Goal: Register for event/course

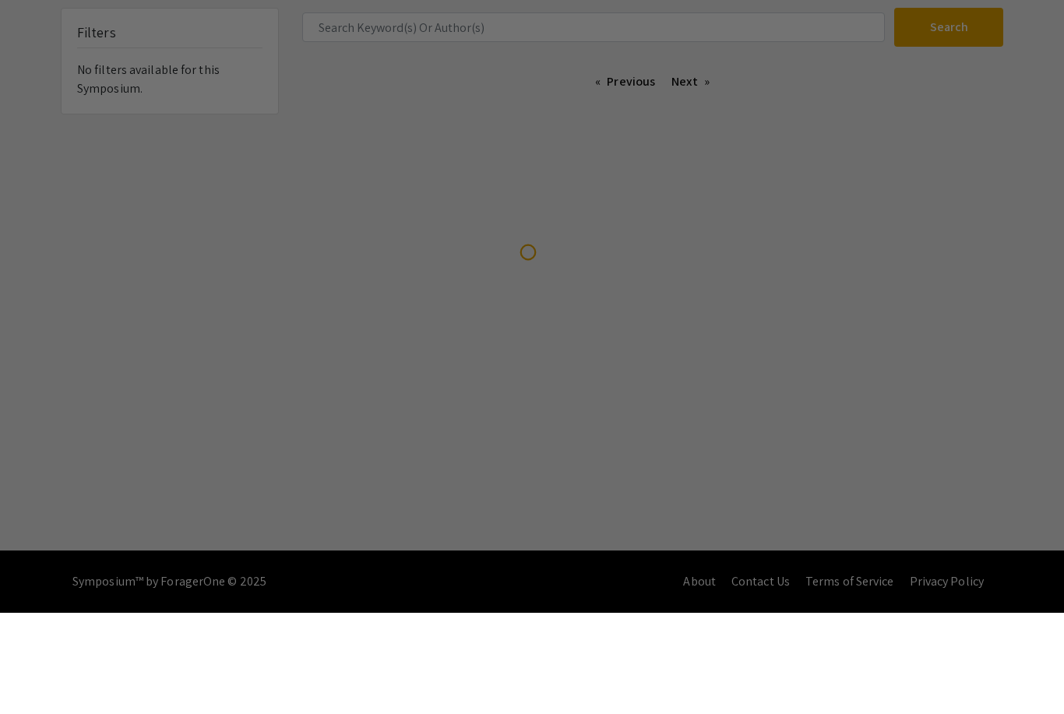
scroll to position [50, 0]
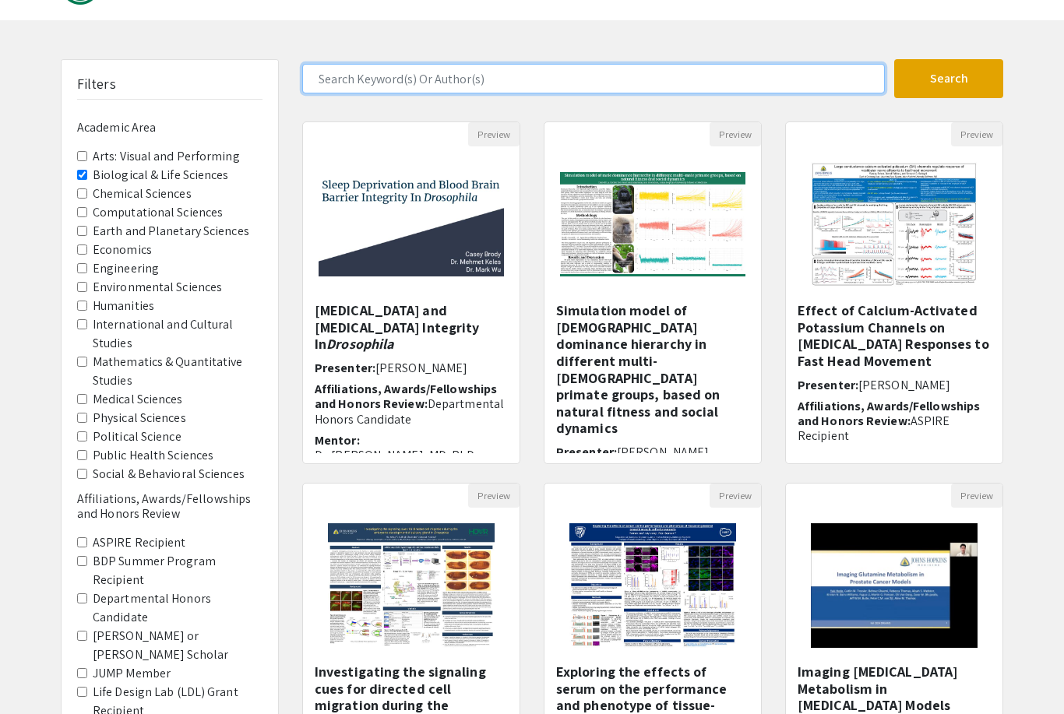
click at [632, 88] on input "Search Keyword(s) Or Author(s)" at bounding box center [593, 79] width 583 height 30
click at [949, 79] on button "Search" at bounding box center [948, 78] width 109 height 39
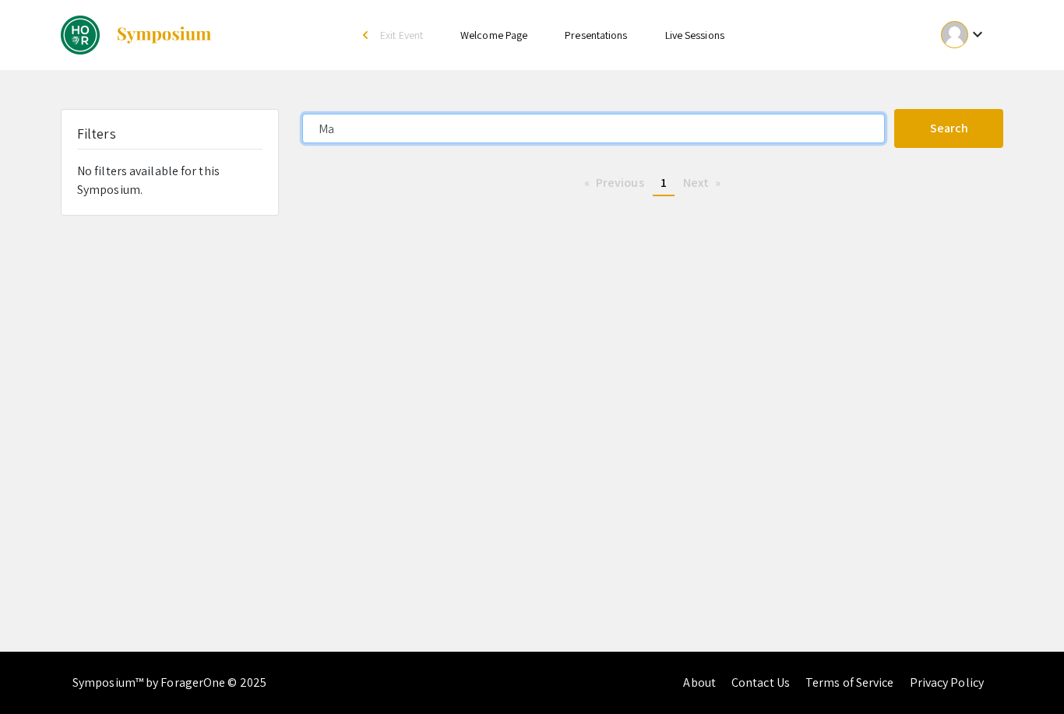
type input "M"
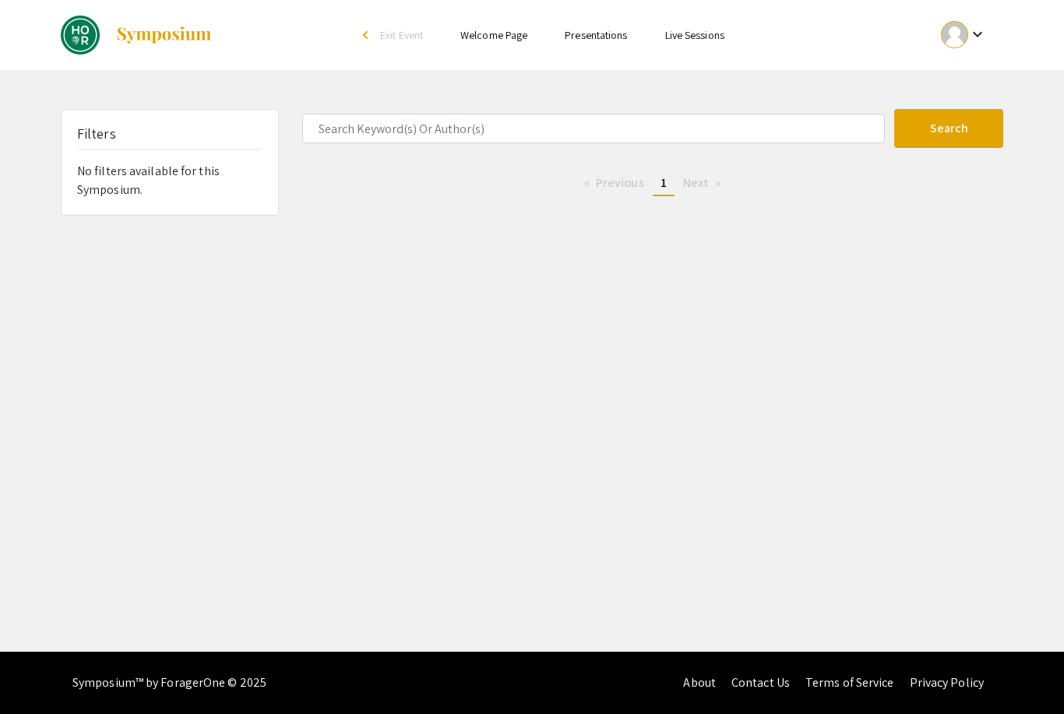
click at [974, 128] on button "Search" at bounding box center [948, 128] width 109 height 39
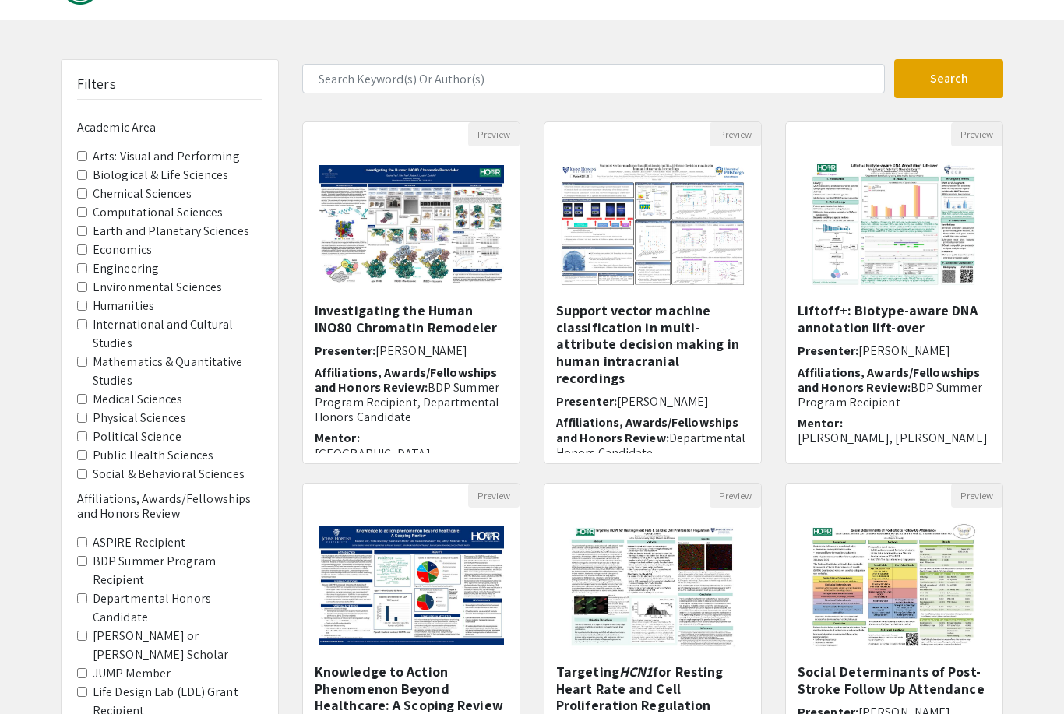
click at [98, 166] on label "Biological & Life Sciences" at bounding box center [161, 175] width 136 height 19
click at [87, 170] on Sciences "Biological & Life Sciences" at bounding box center [82, 175] width 10 height 10
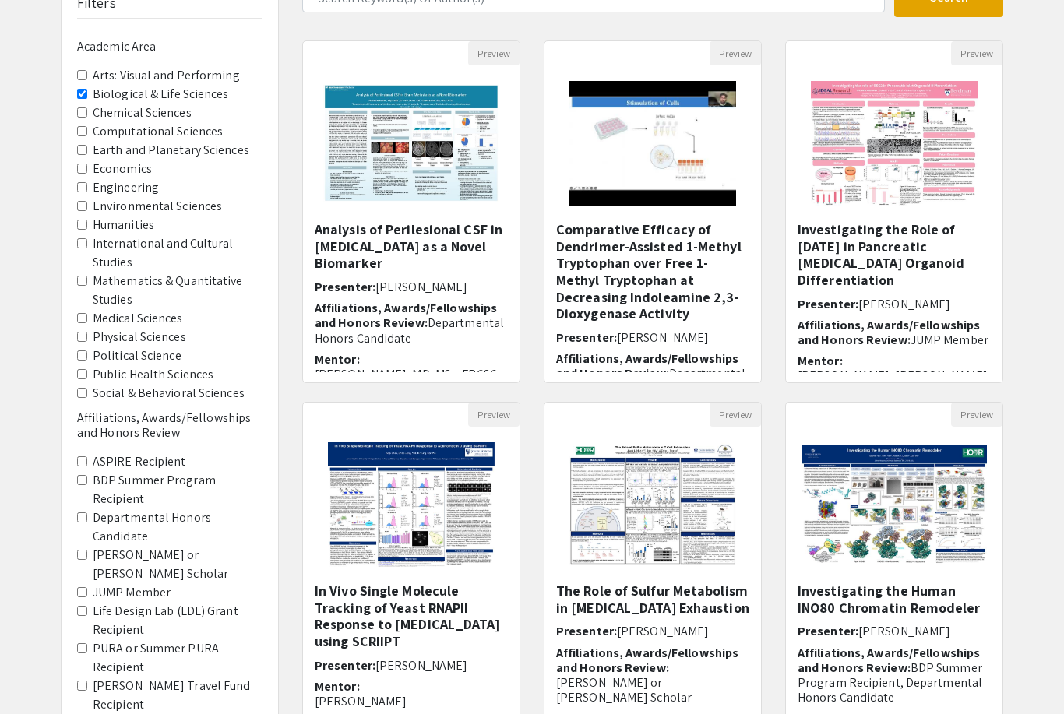
scroll to position [269, 0]
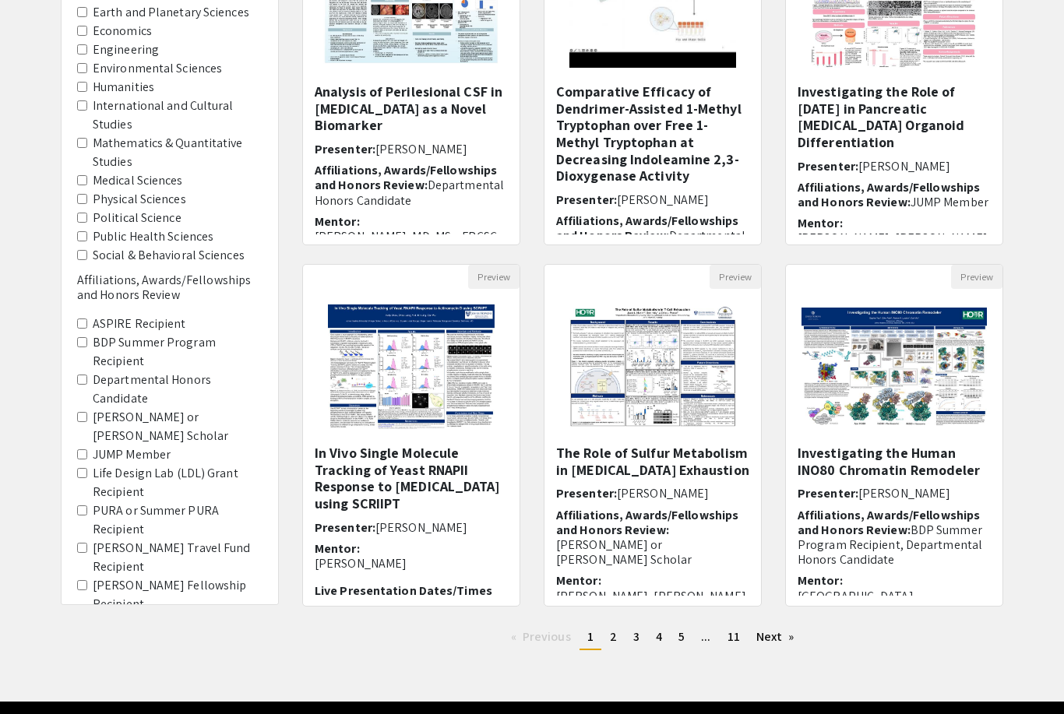
click at [83, 506] on Recipient "PURA or Summer PURA Recipient" at bounding box center [82, 511] width 10 height 10
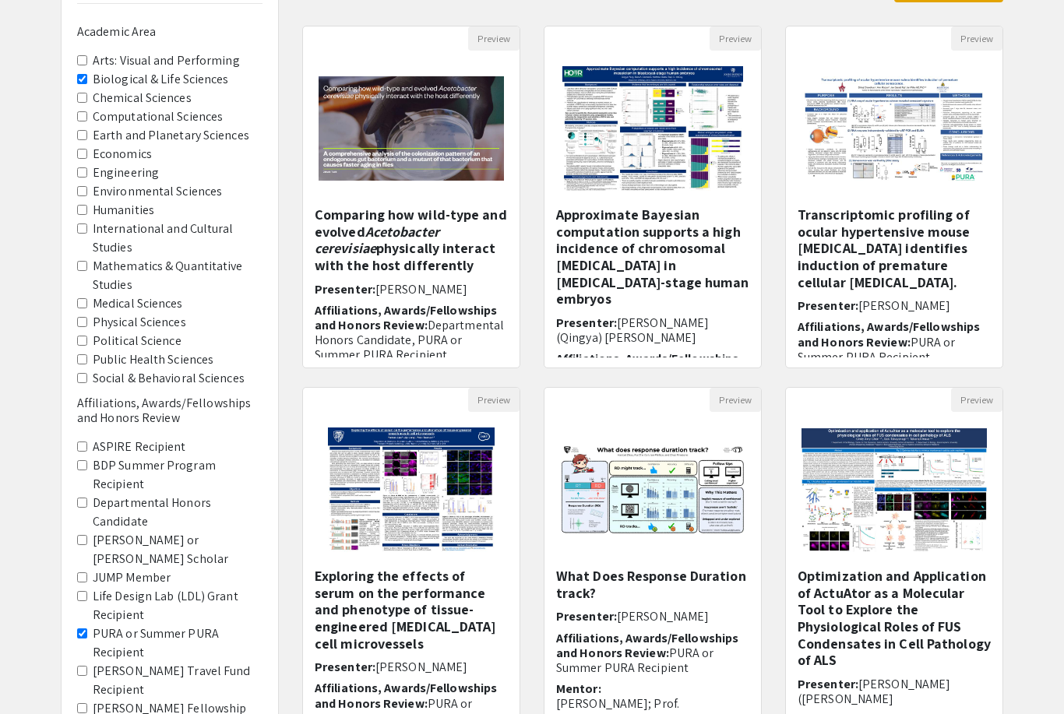
scroll to position [269, 0]
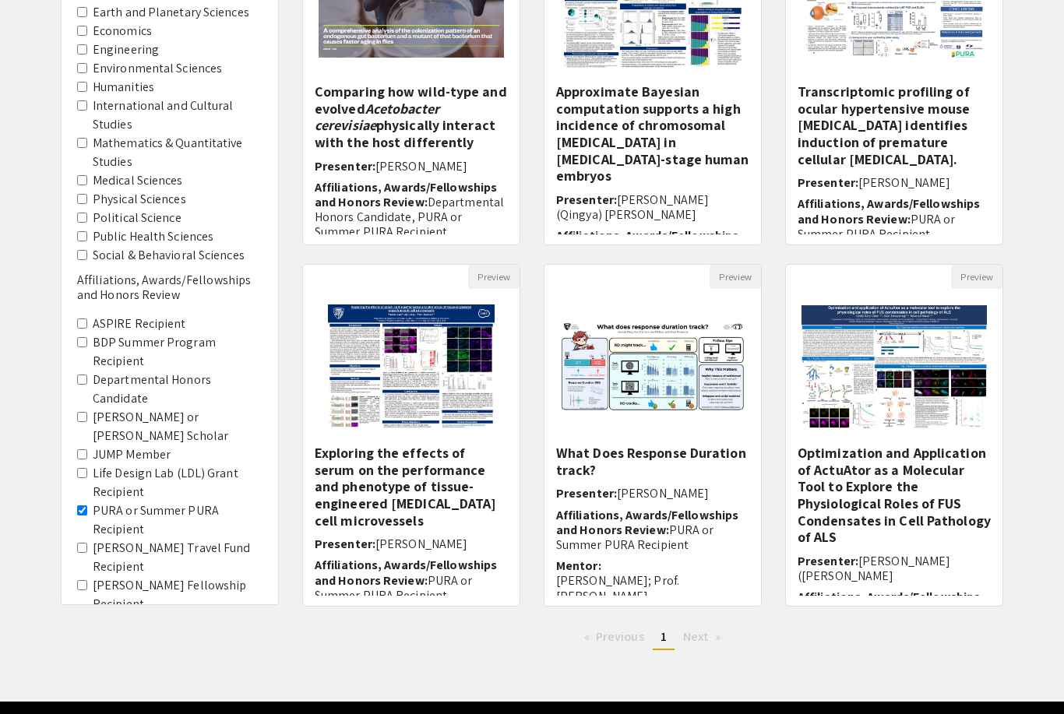
click at [712, 640] on li "Next page" at bounding box center [702, 636] width 54 height 23
click at [647, 653] on div "Previous page 1 / 1 You're on page 1 Next page" at bounding box center [653, 643] width 724 height 37
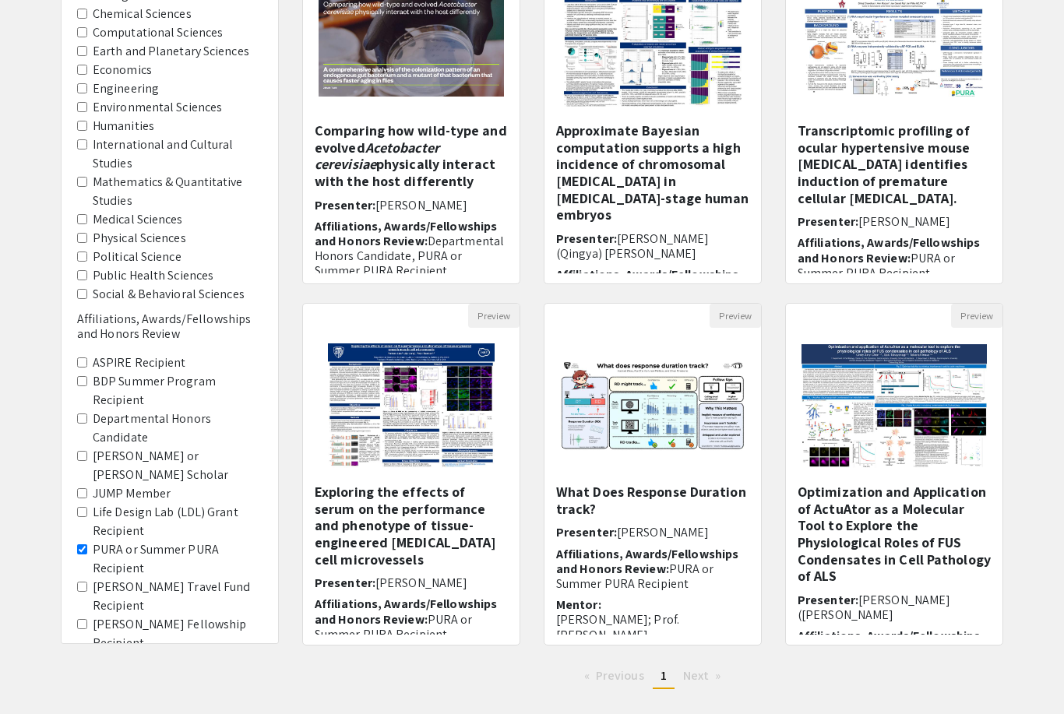
scroll to position [231, 0]
click at [426, 494] on h5 "Exploring the effects of serum on the performance and phenotype of tissue-engin…" at bounding box center [411, 525] width 193 height 84
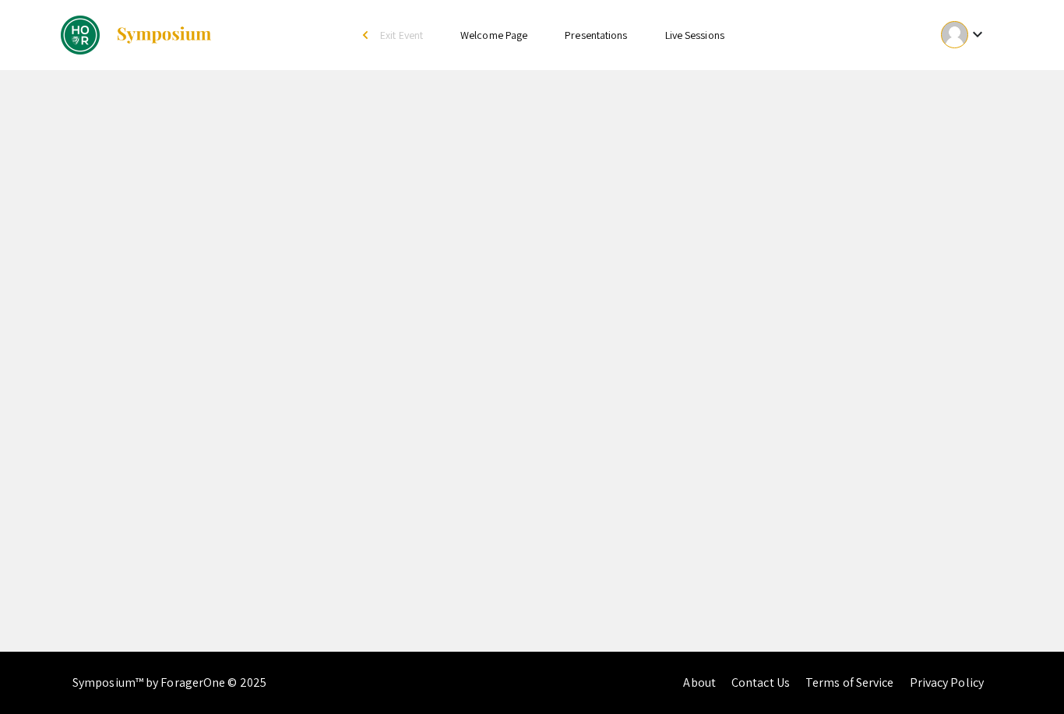
select select "custom"
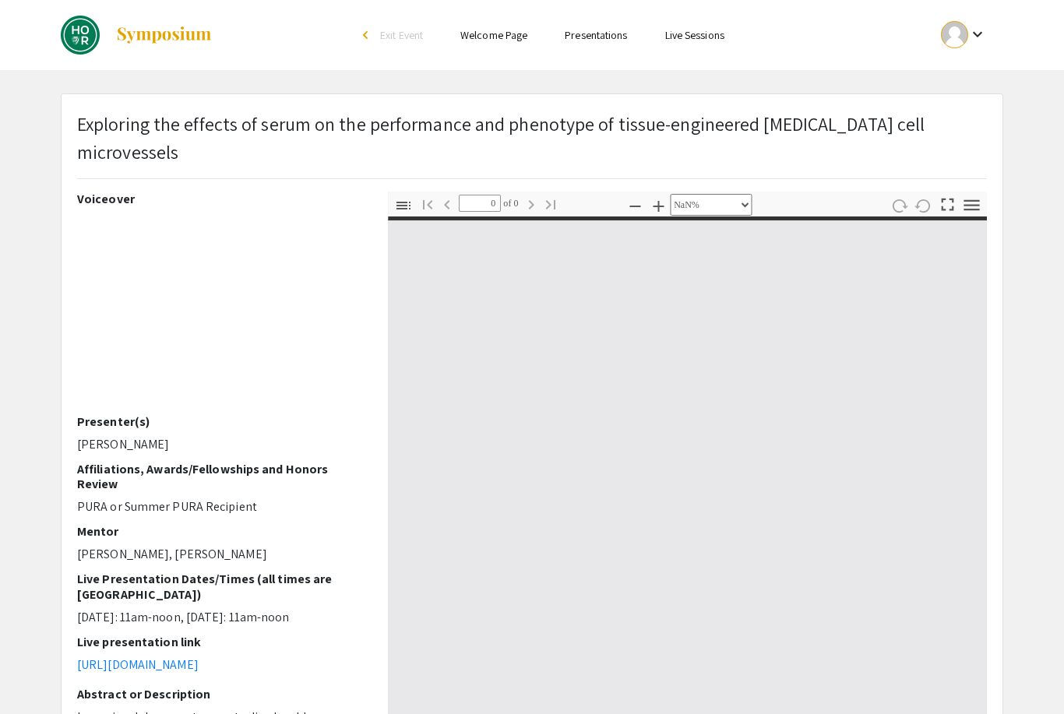
type input "1"
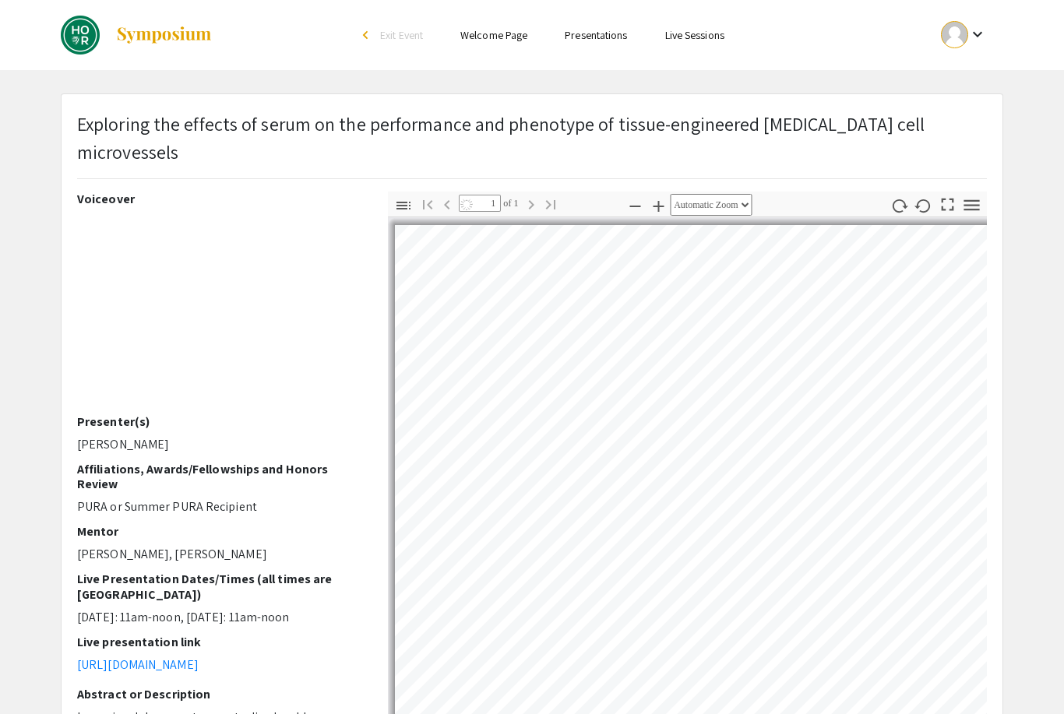
select select "auto"
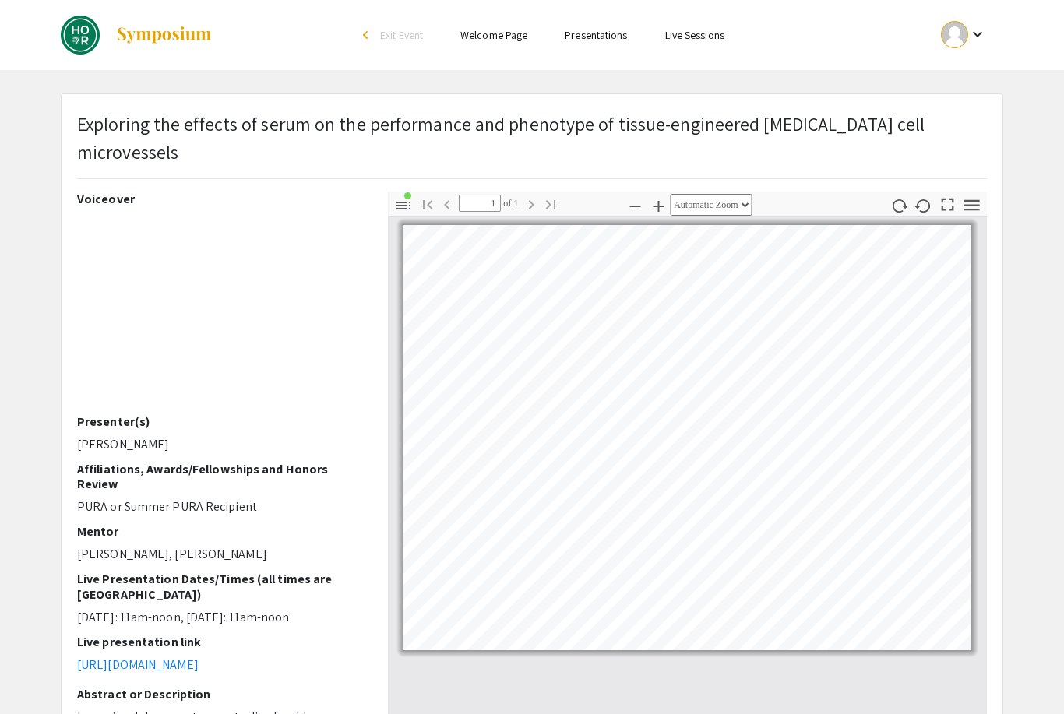
click at [608, 38] on link "Presentations" at bounding box center [596, 35] width 62 height 14
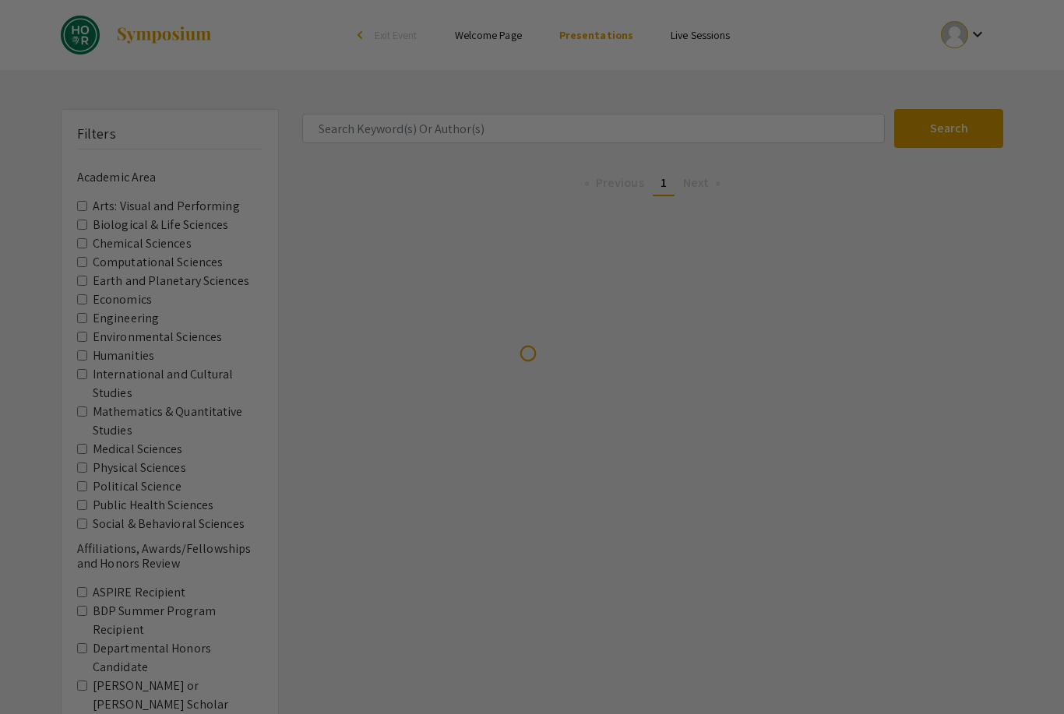
click at [622, 121] on div at bounding box center [532, 357] width 1064 height 714
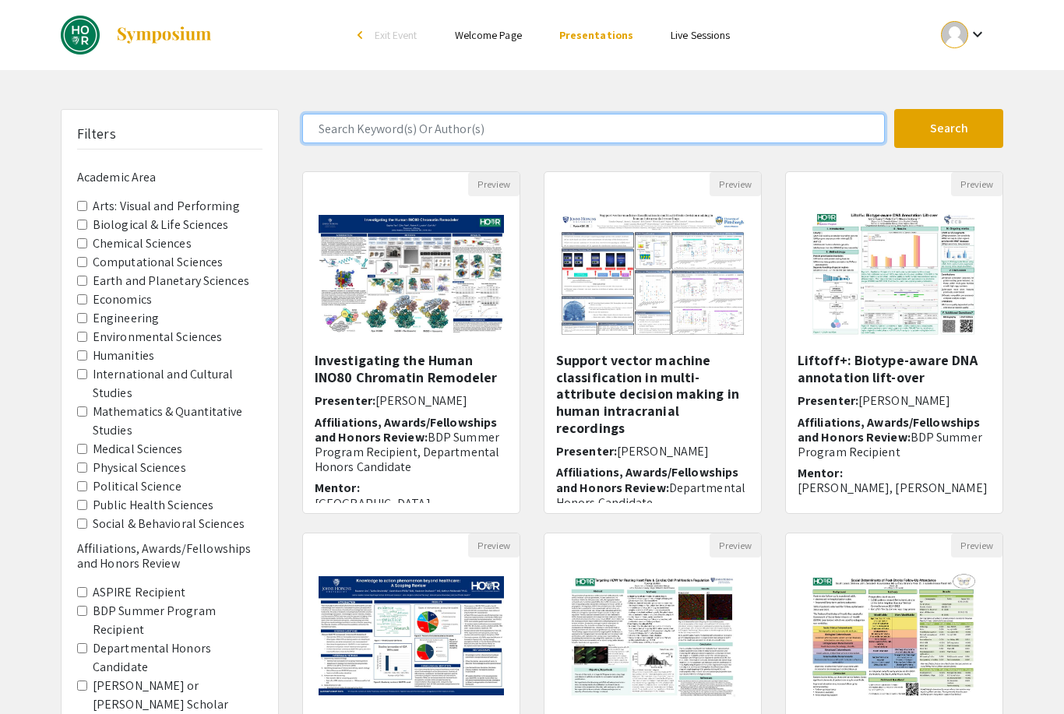
click at [823, 118] on input "Search Keyword(s) Or Author(s)" at bounding box center [593, 129] width 583 height 30
type input "Neha"
click at [949, 129] on button "Search" at bounding box center [948, 128] width 109 height 39
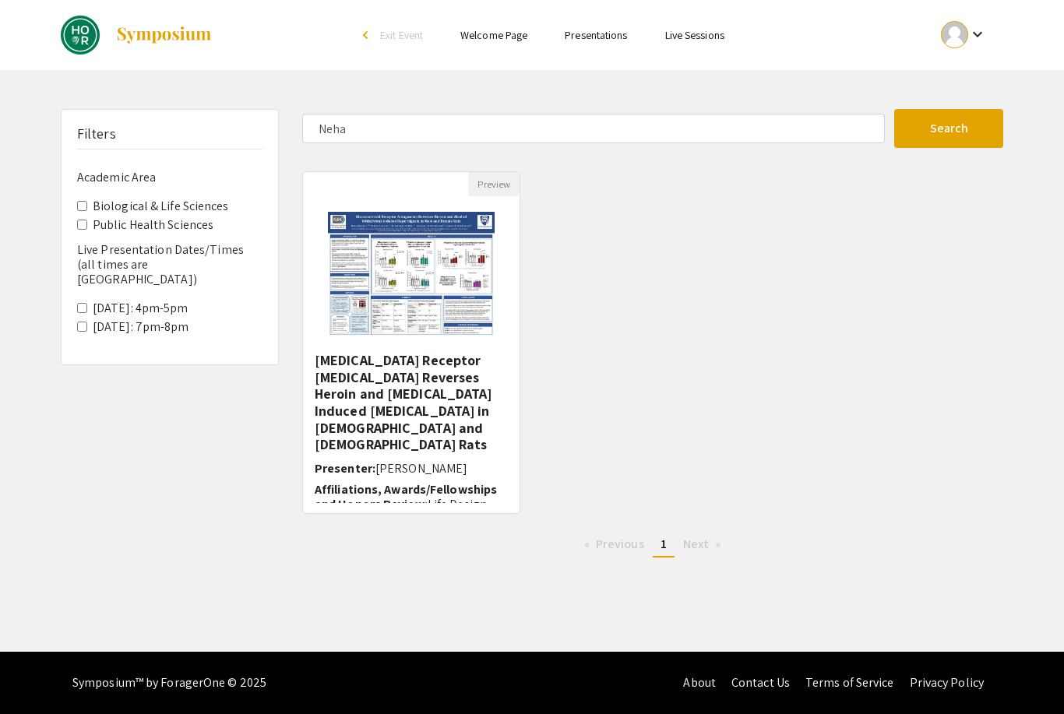
click at [448, 319] on img "Open Presentation <p>Glucocorticoid Receptor Antagonism Reverses Heroin and Alc…" at bounding box center [410, 274] width 197 height 156
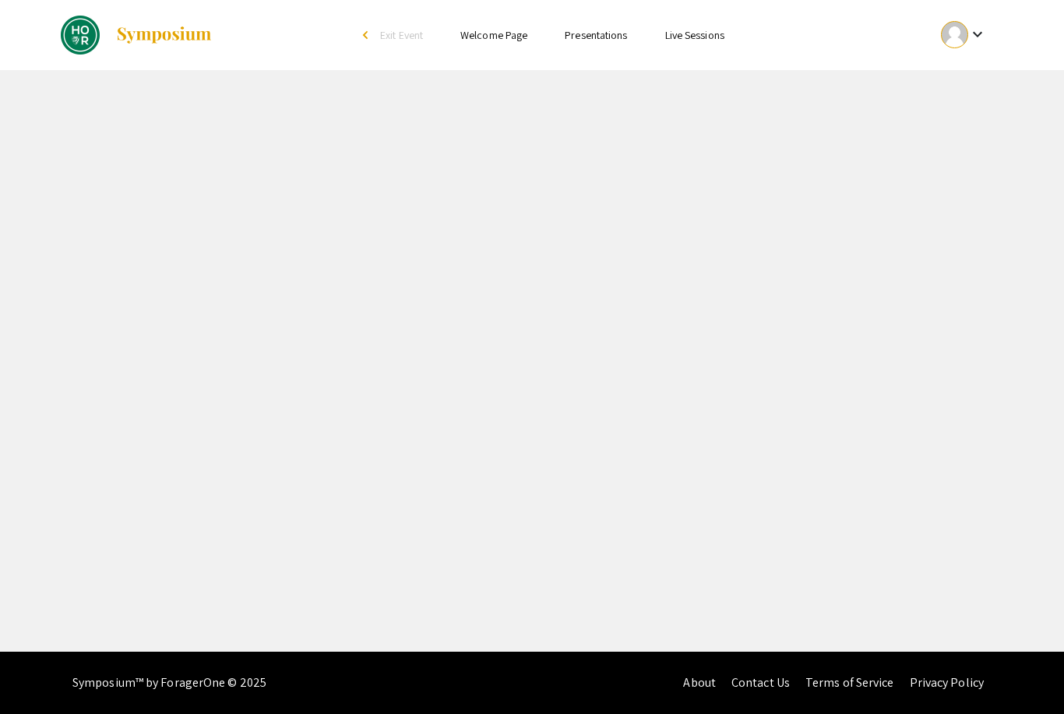
select select "custom"
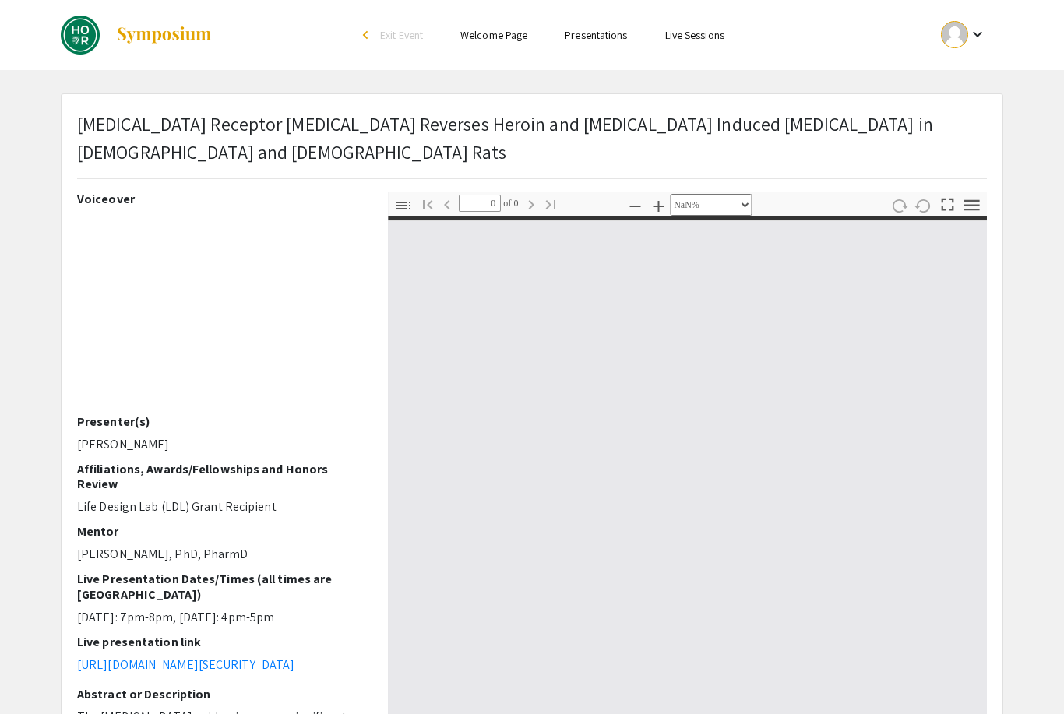
type input "1"
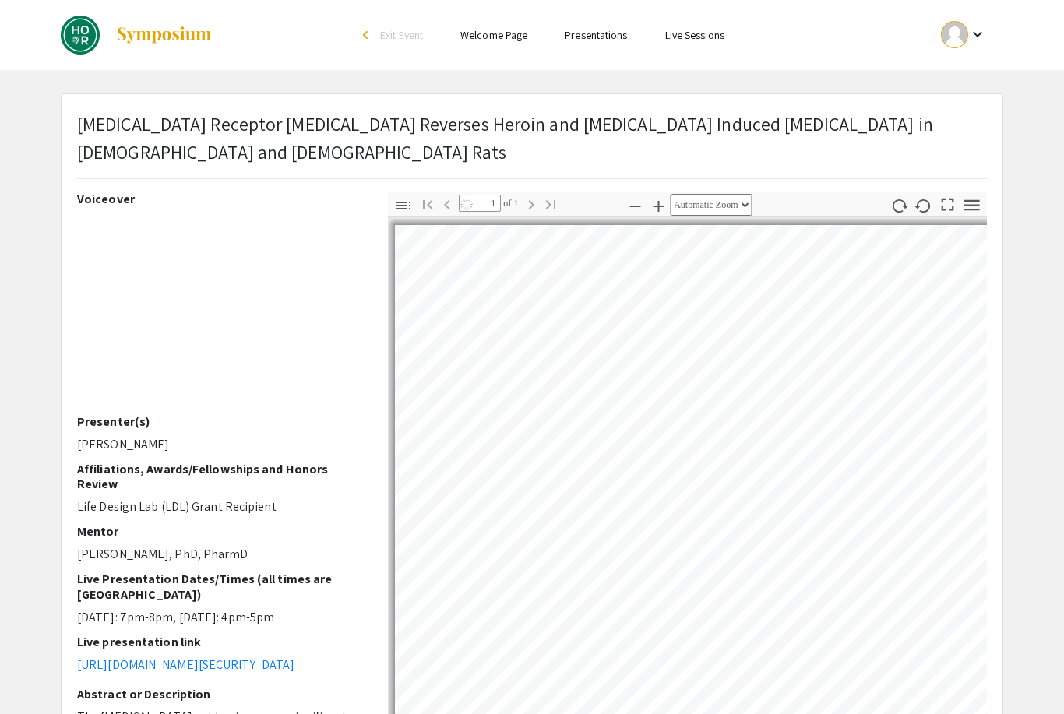
select select "auto"
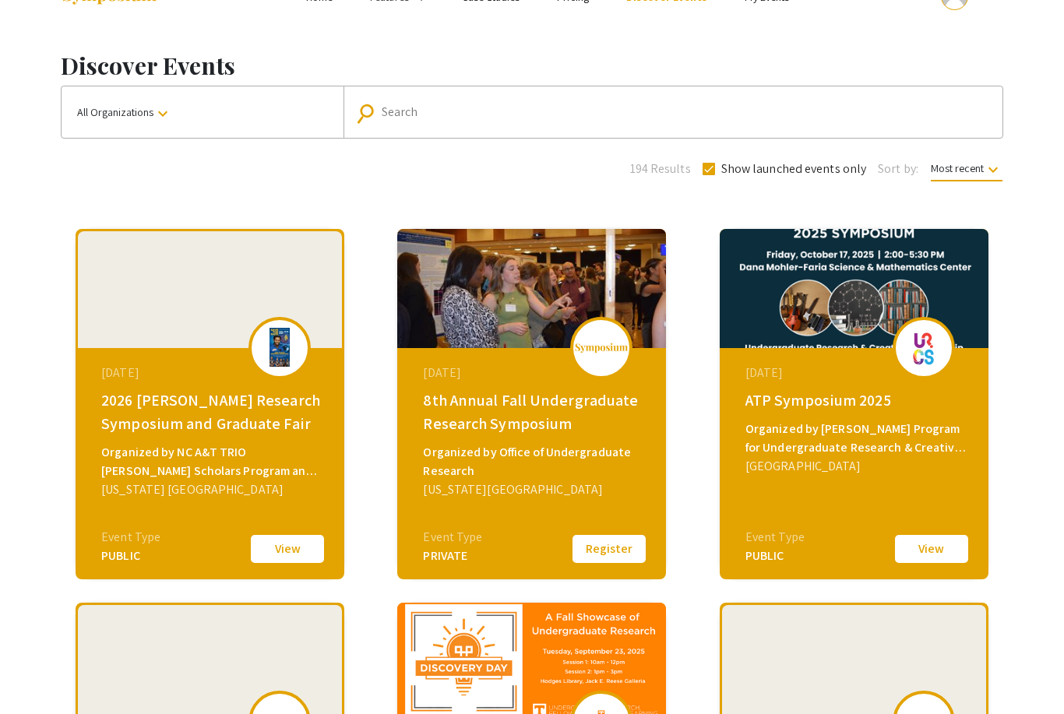
scroll to position [41, 0]
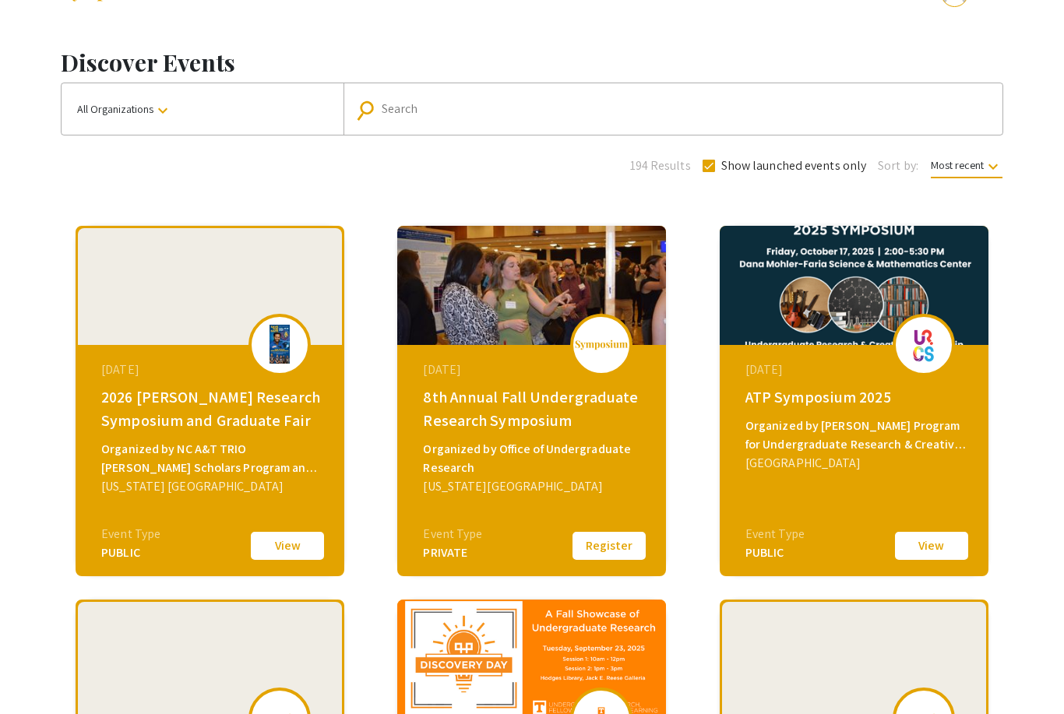
click at [931, 106] on input "Search" at bounding box center [682, 109] width 600 height 14
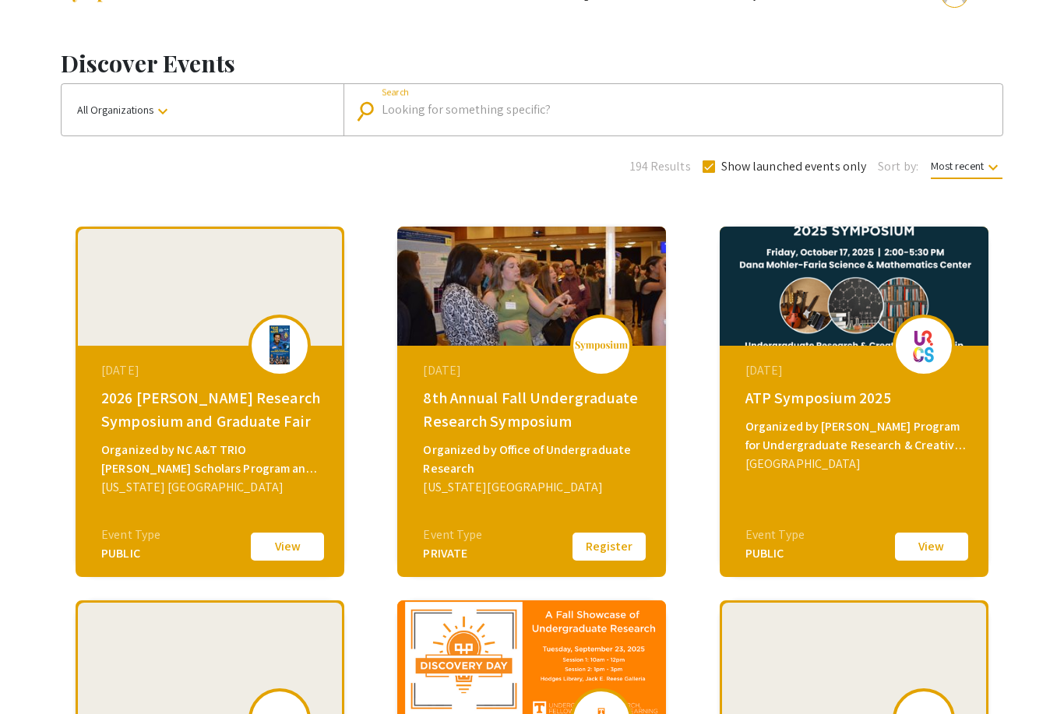
click at [153, 100] on button "All Organizations keyboard_arrow_down" at bounding box center [203, 109] width 282 height 51
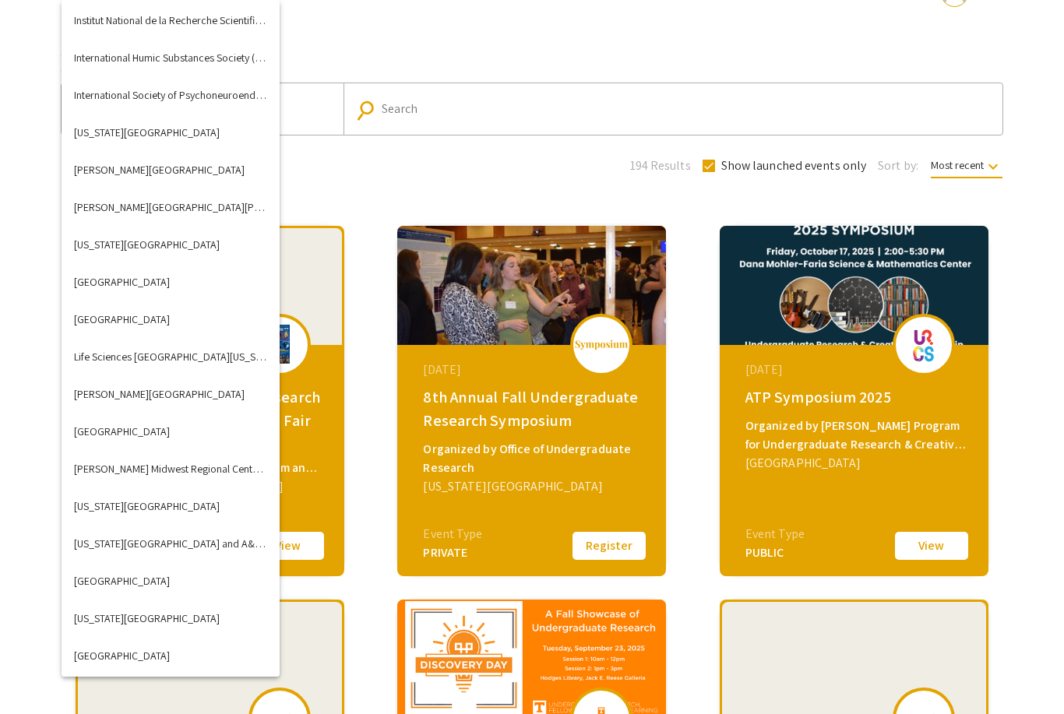
scroll to position [2214, 0]
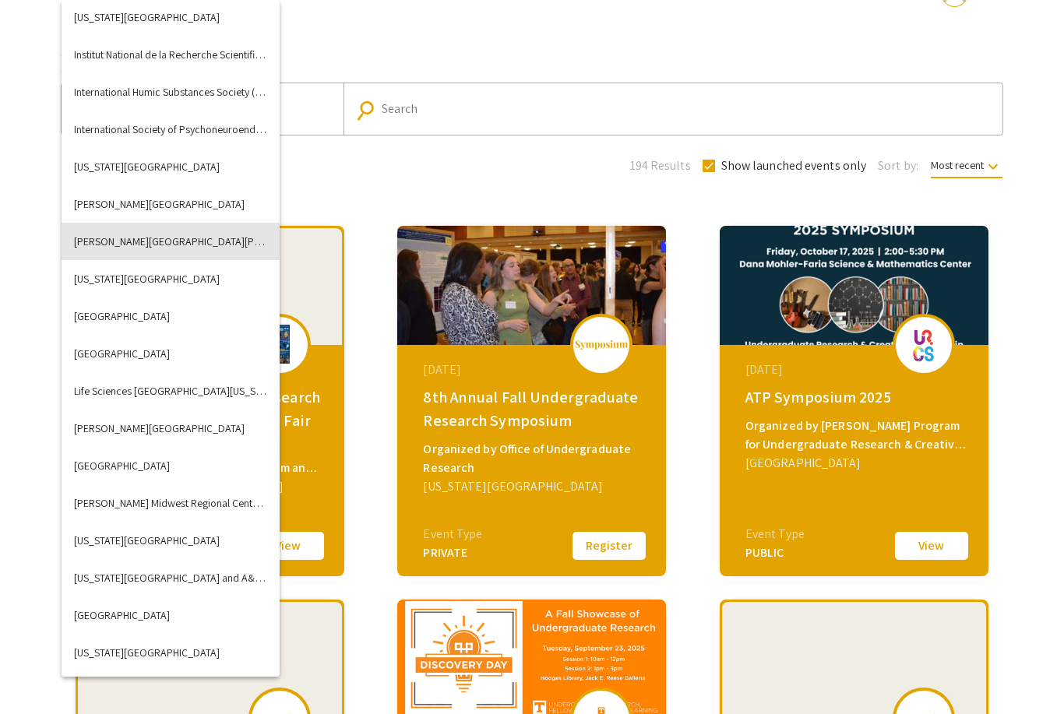
click at [203, 239] on button "Johns Hopkins University" at bounding box center [171, 241] width 218 height 37
checkbox input "false"
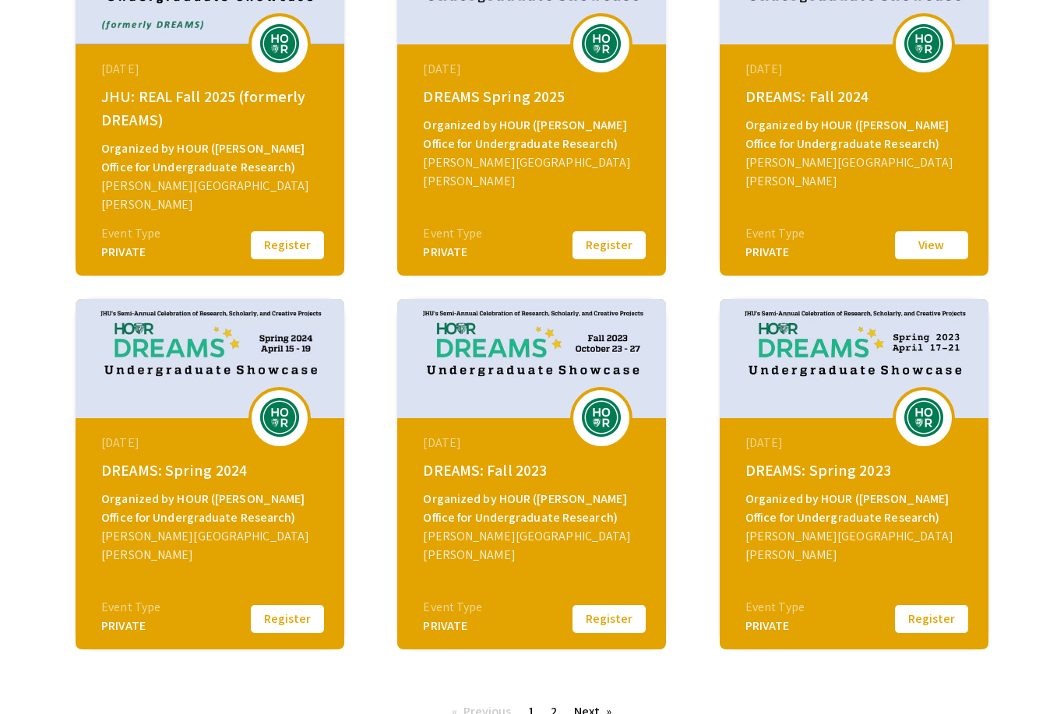
scroll to position [375, 0]
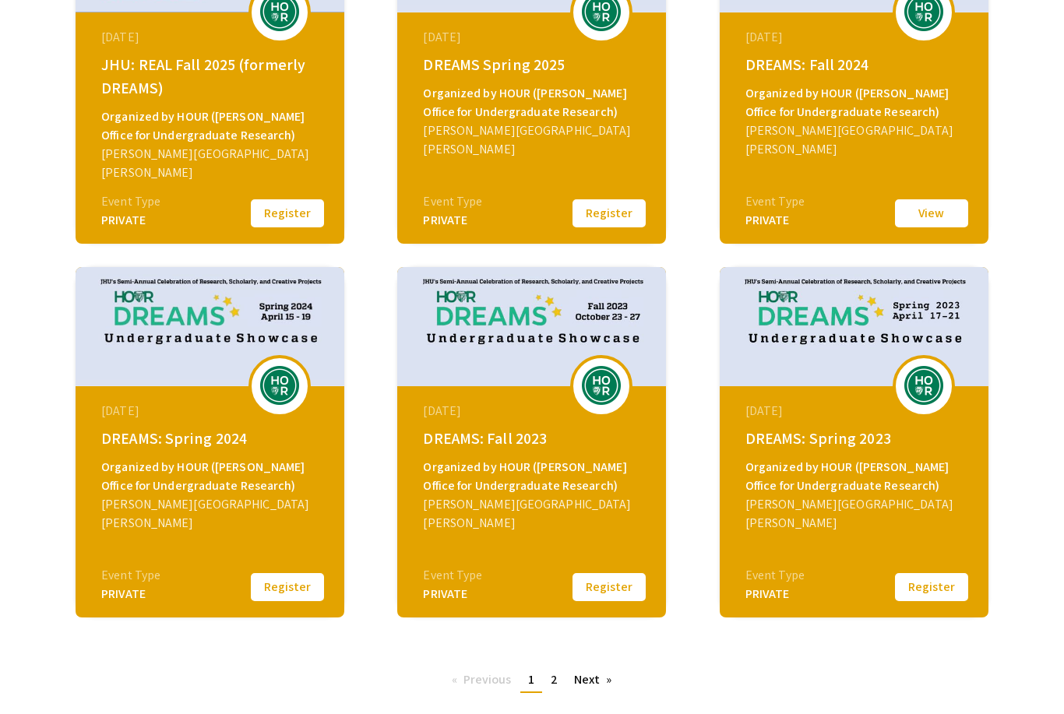
click at [265, 456] on div "April 15, 2024 DREAMS: Spring 2024 Organized by HOUR (Hopkins Office for Underg…" at bounding box center [212, 483] width 268 height 195
click at [293, 591] on button "Register" at bounding box center [287, 587] width 78 height 33
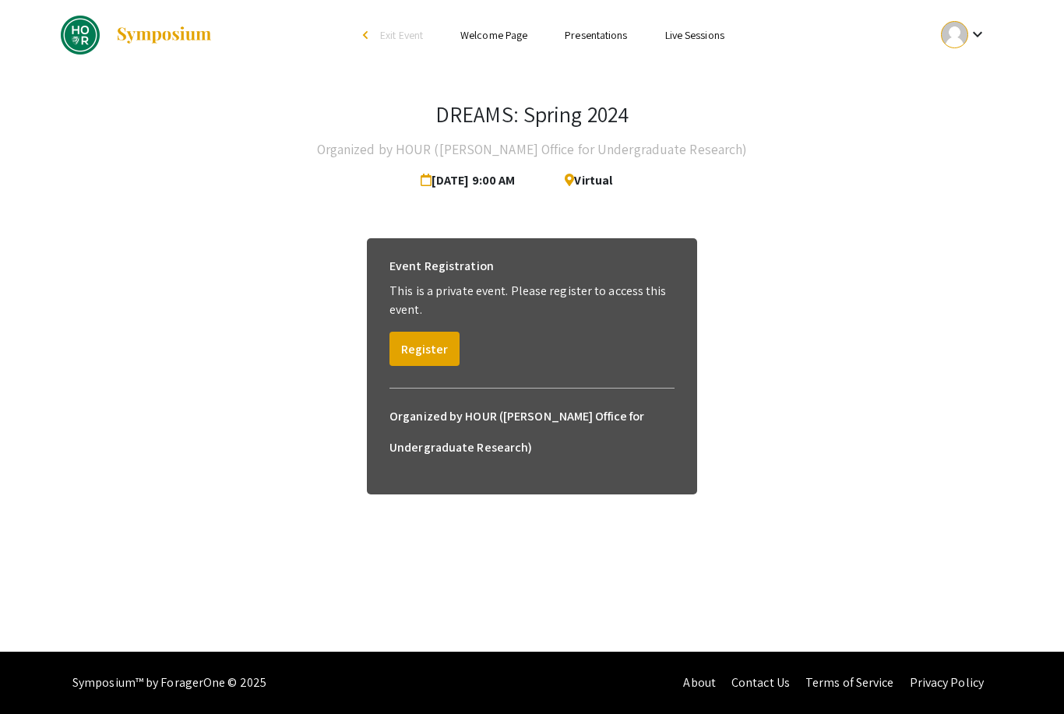
click at [430, 350] on button "Register" at bounding box center [424, 349] width 70 height 34
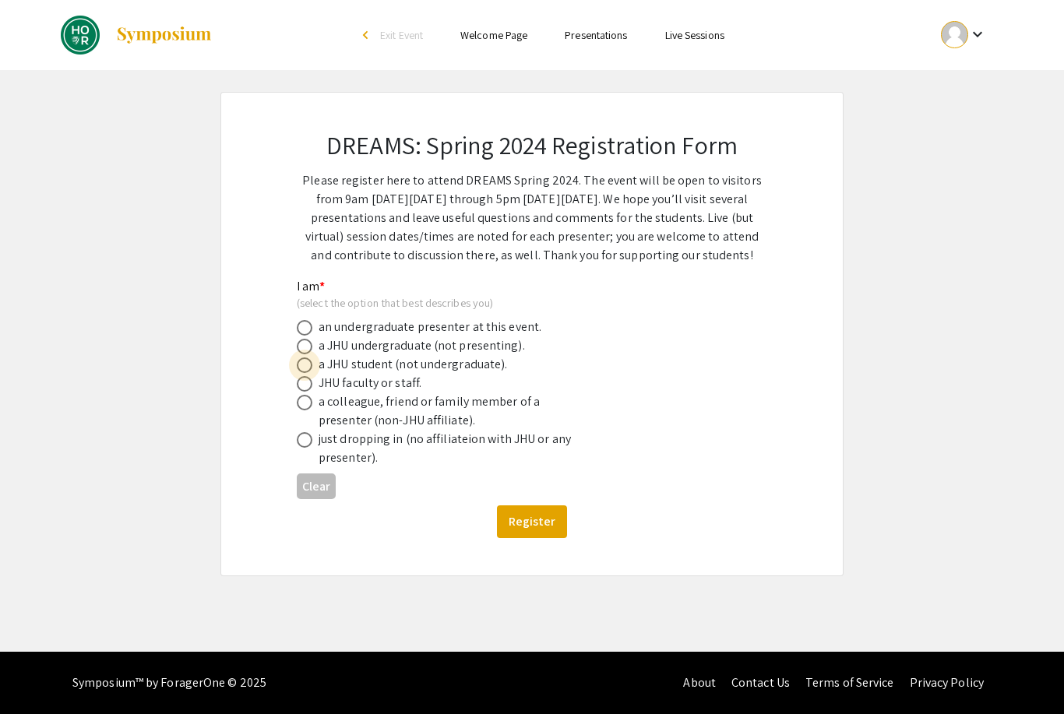
click at [316, 369] on label at bounding box center [308, 366] width 22 height 16
click at [312, 369] on input "radio" at bounding box center [305, 366] width 16 height 16
radio input "true"
click at [312, 350] on span at bounding box center [305, 347] width 16 height 16
click at [312, 350] on input "radio" at bounding box center [305, 347] width 16 height 16
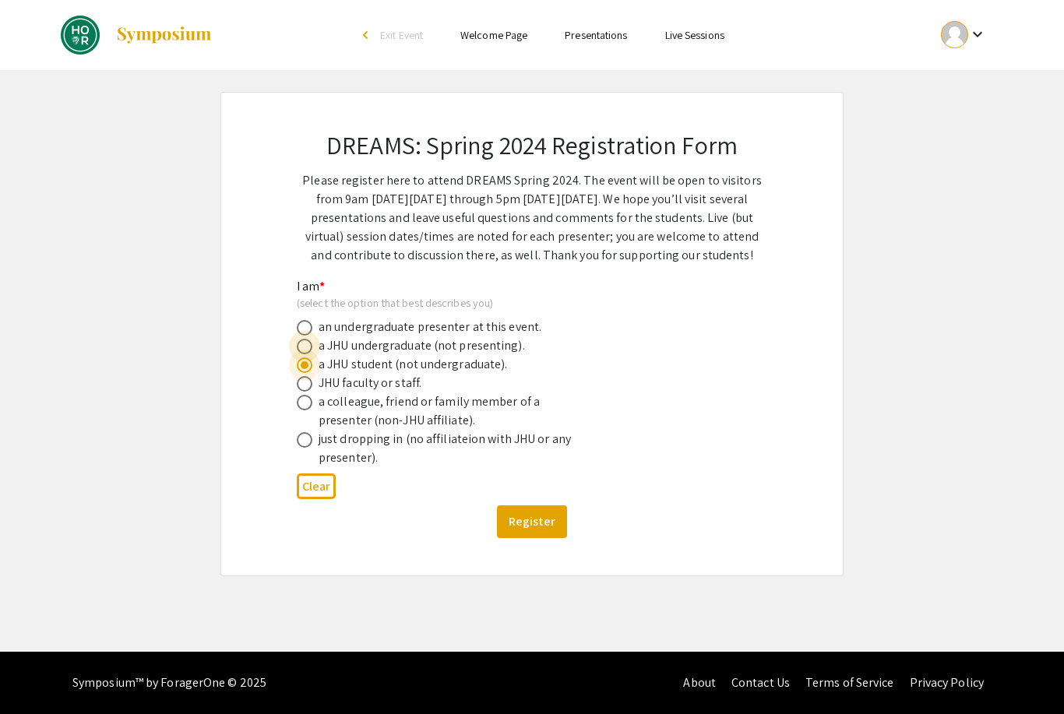
radio input "true"
click at [537, 524] on button "Register" at bounding box center [532, 522] width 70 height 33
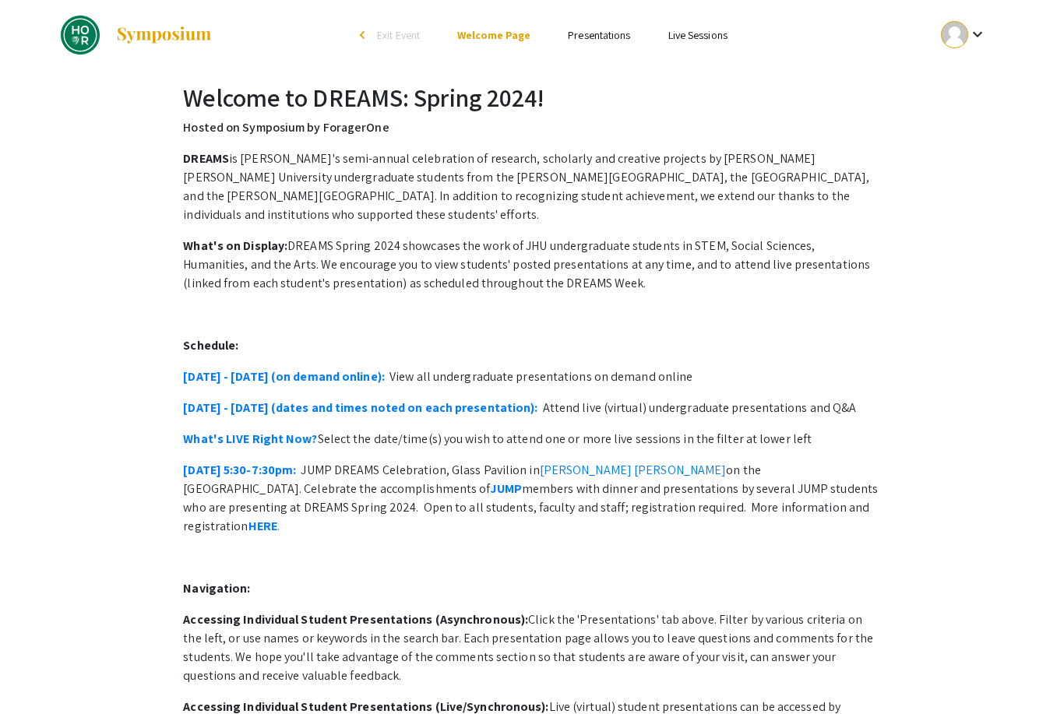
click at [459, 400] on link "April 16 - 19 (dates and times noted on each presentation):" at bounding box center [360, 408] width 354 height 16
click at [601, 42] on link "Presentations" at bounding box center [599, 35] width 62 height 14
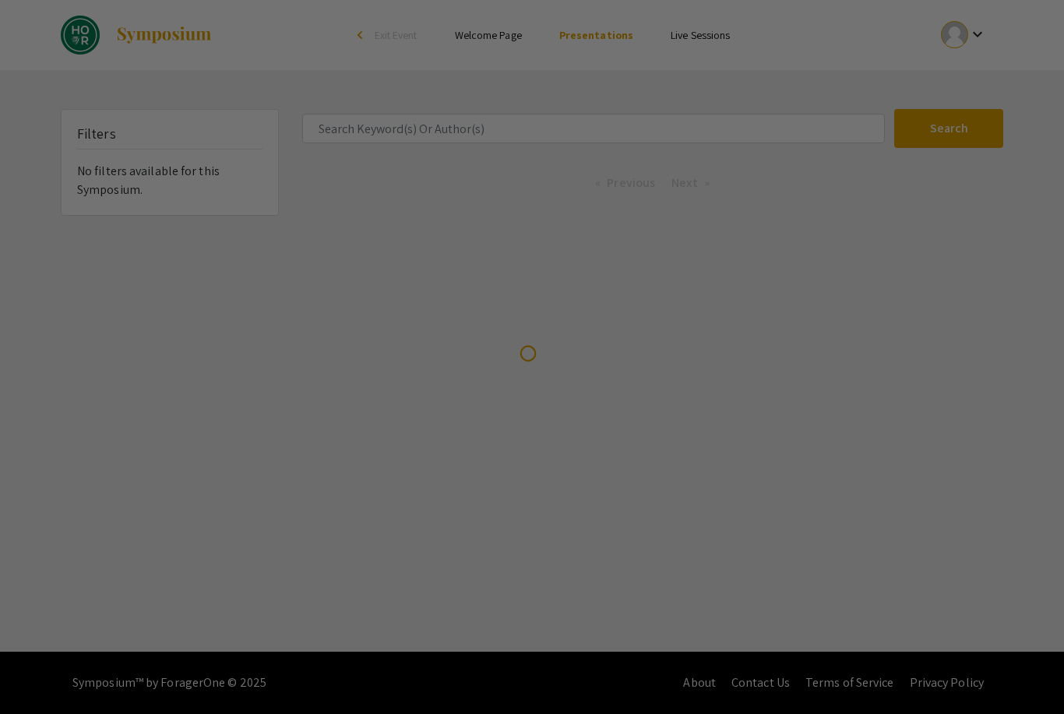
click at [591, 122] on div at bounding box center [532, 357] width 1064 height 714
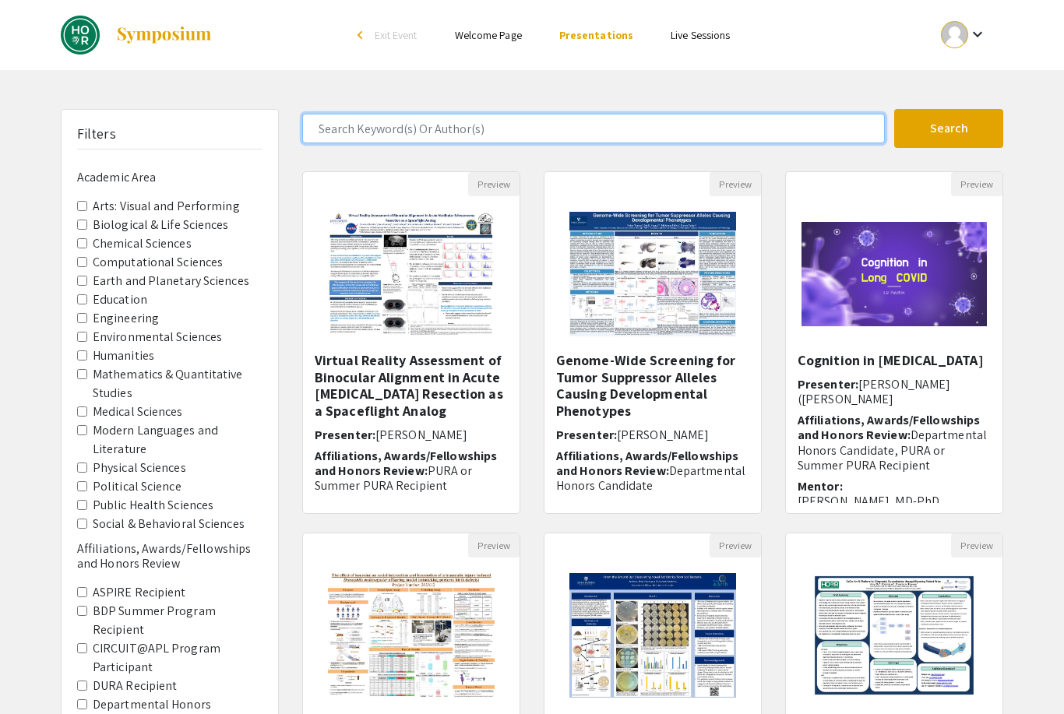
click at [815, 139] on input "Search Keyword(s) Or Author(s)" at bounding box center [593, 129] width 583 height 30
click at [949, 129] on button "Search" at bounding box center [948, 128] width 109 height 39
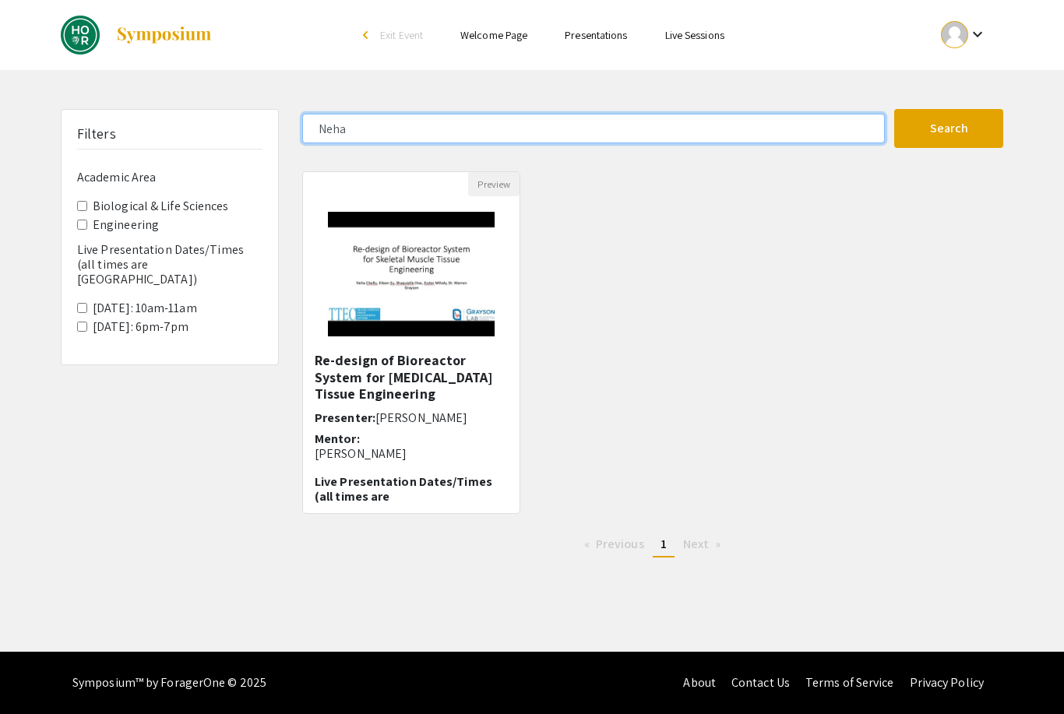
click at [754, 143] on input "Neha" at bounding box center [593, 129] width 583 height 30
type input "N"
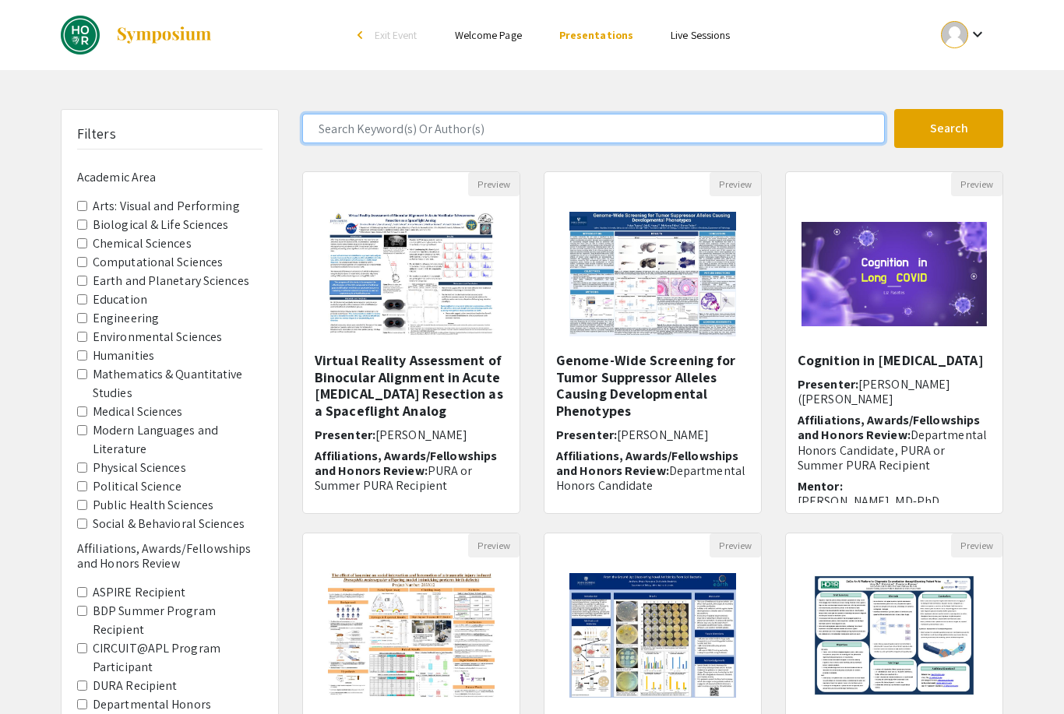
click at [756, 120] on input "Search Keyword(s) Or Author(s)" at bounding box center [593, 129] width 583 height 30
type input "[PERSON_NAME]"
click at [949, 129] on button "Search" at bounding box center [948, 128] width 109 height 39
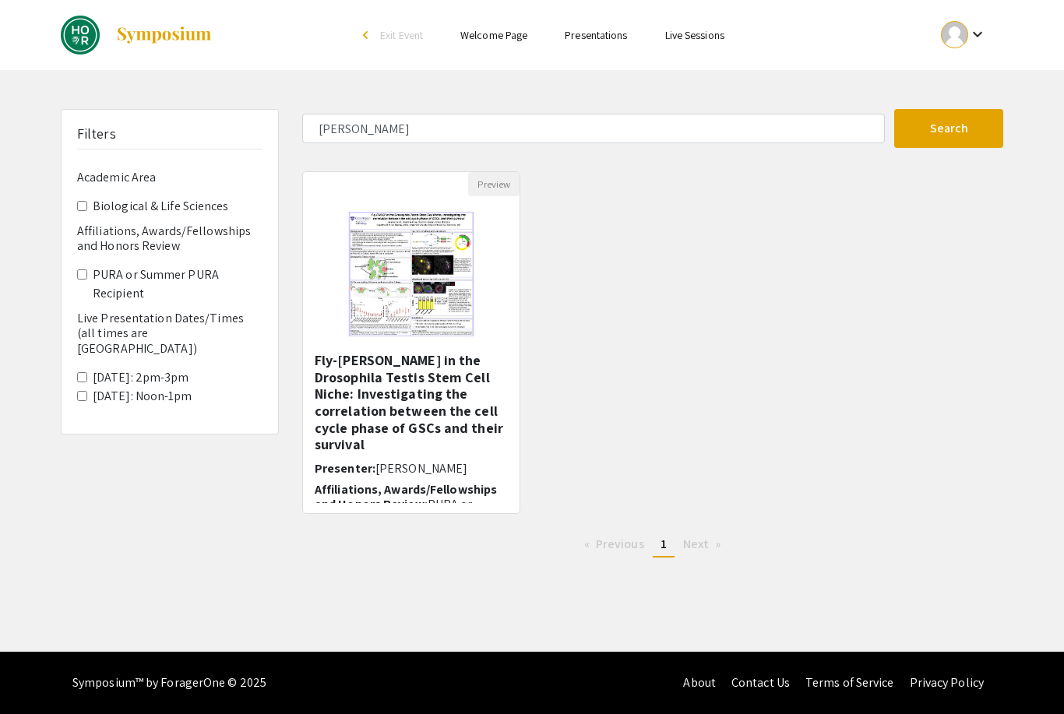
click at [426, 408] on h5 "Fly-[PERSON_NAME] in the Drosophila Testis Stem Cell Niche: Investigating the c…" at bounding box center [411, 402] width 193 height 101
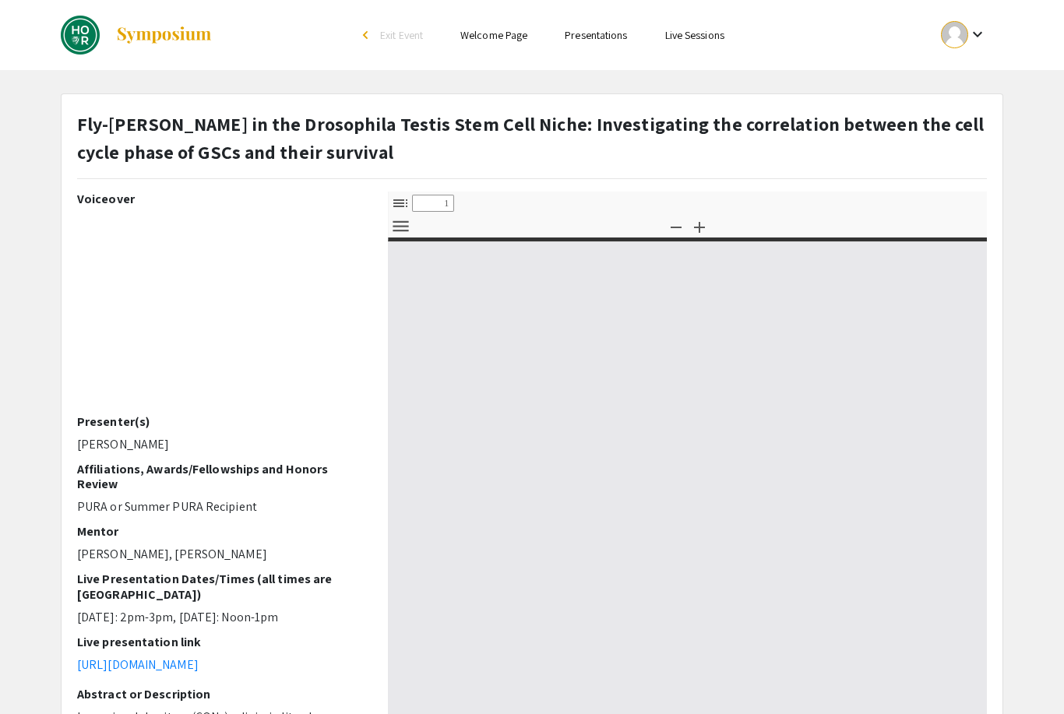
select select "custom"
type input "0"
select select "custom"
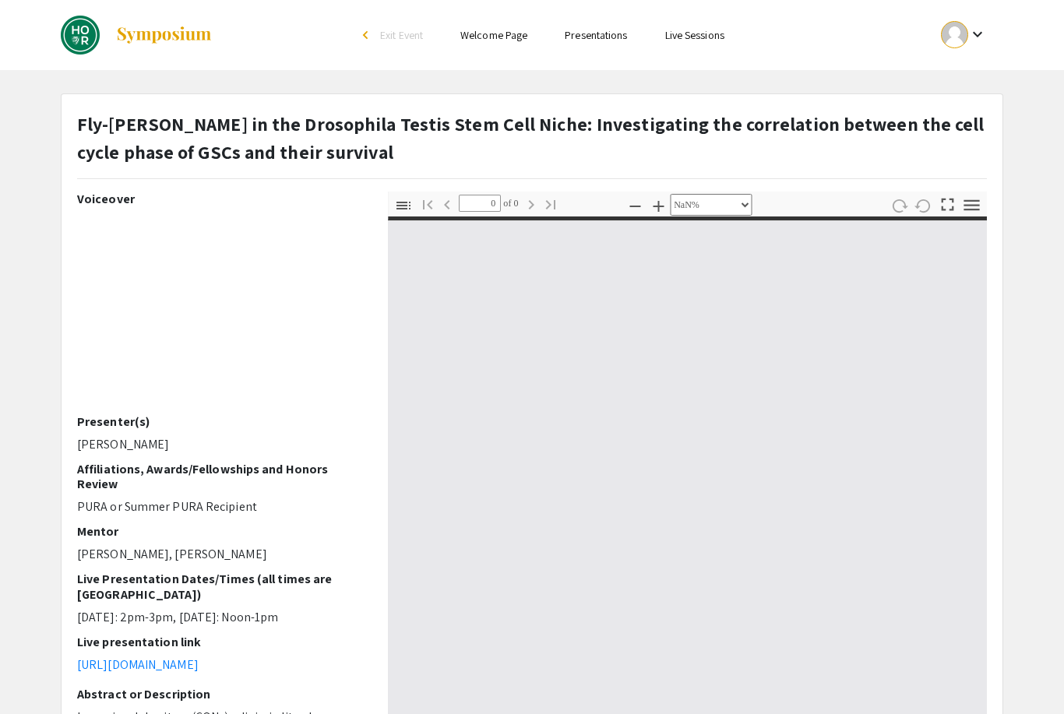
type input "1"
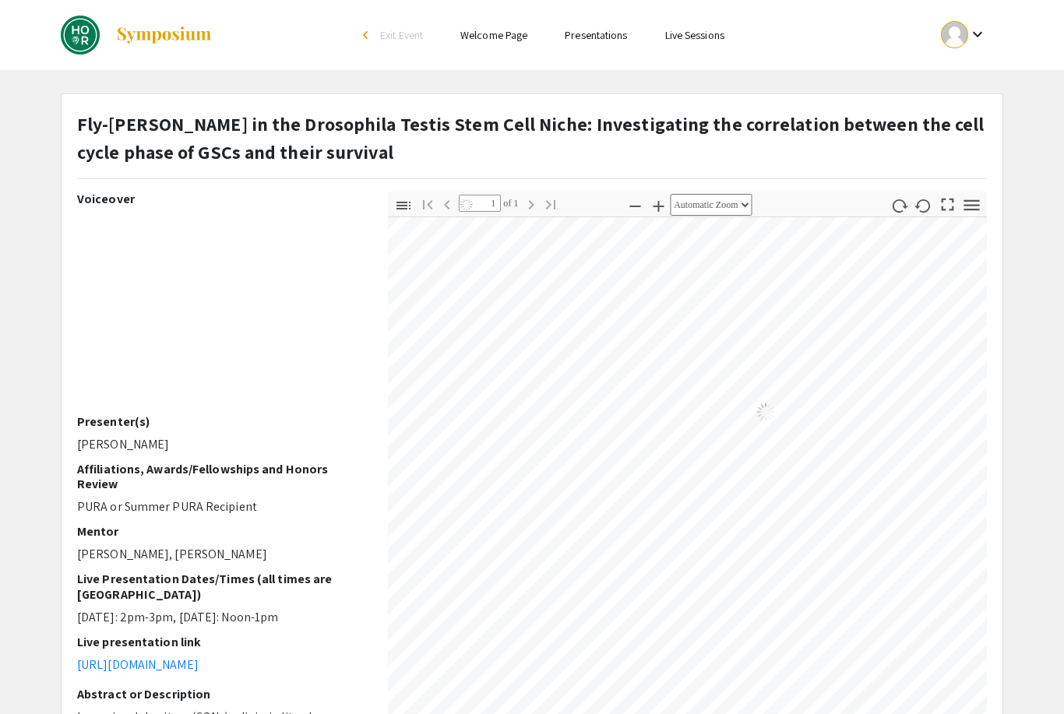
select select "auto"
